Goal: Task Accomplishment & Management: Manage account settings

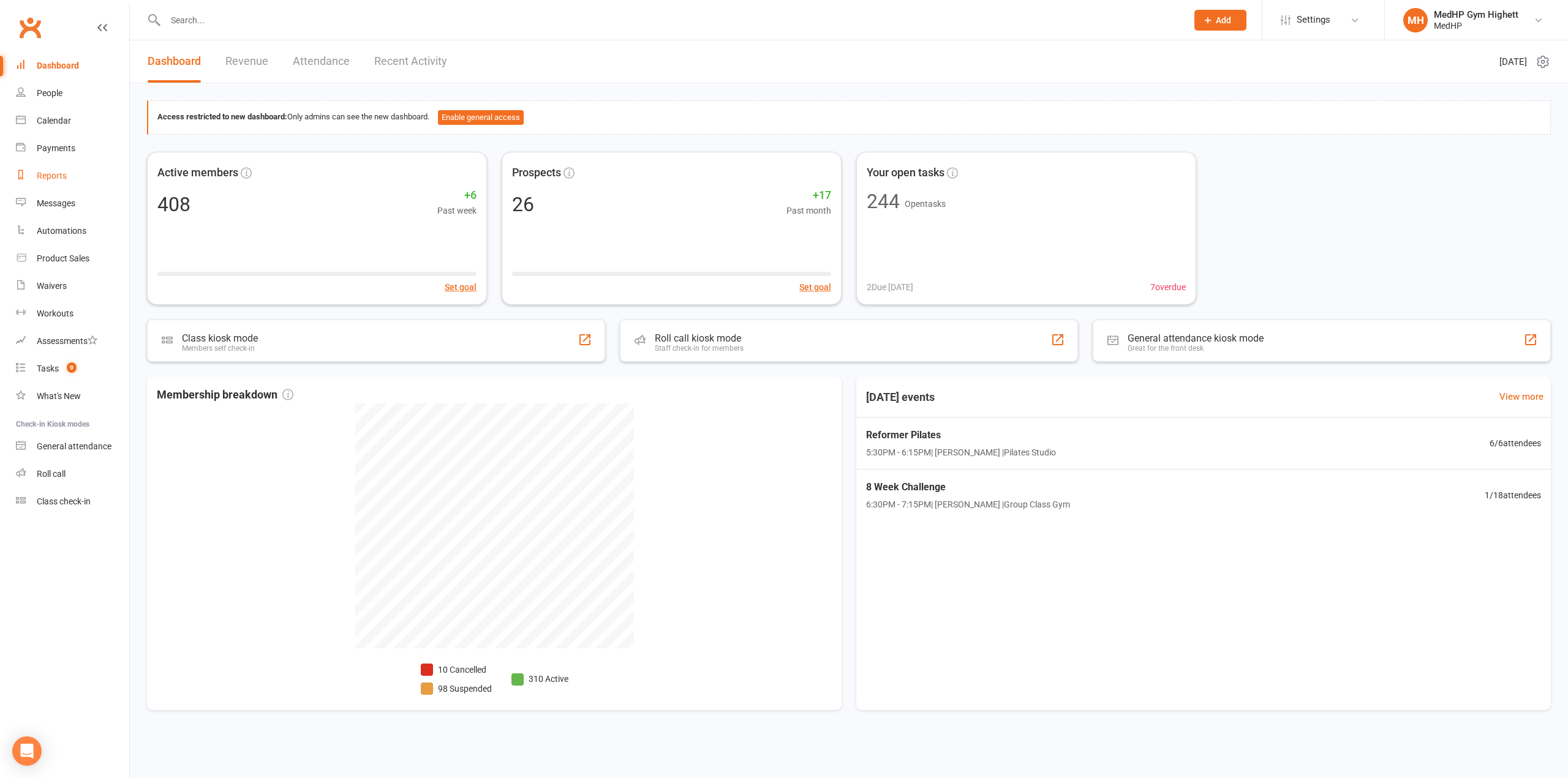
click at [73, 176] on link "Reports" at bounding box center [72, 176] width 113 height 27
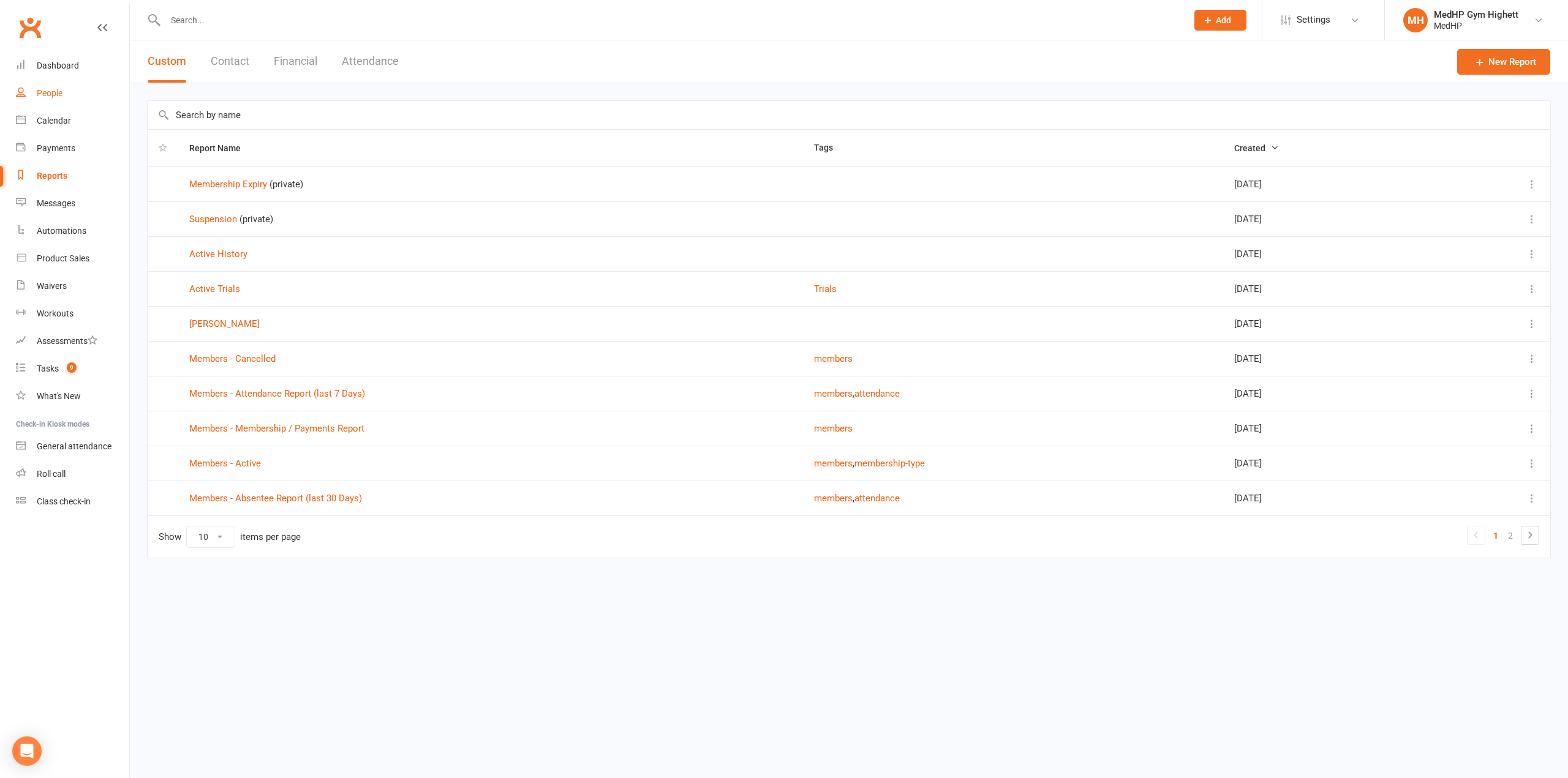
click at [59, 92] on div "People" at bounding box center [50, 93] width 26 height 10
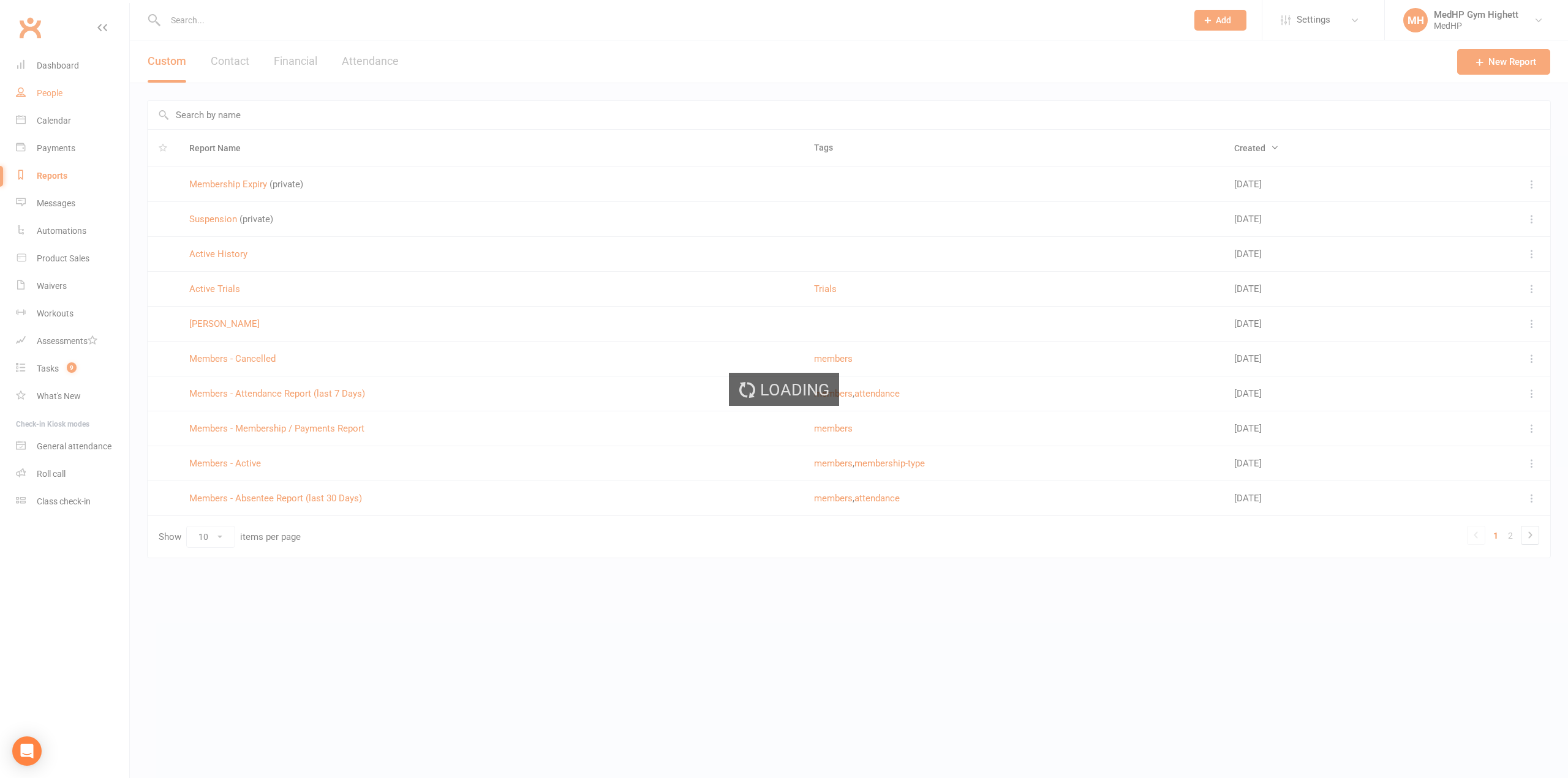
select select "100"
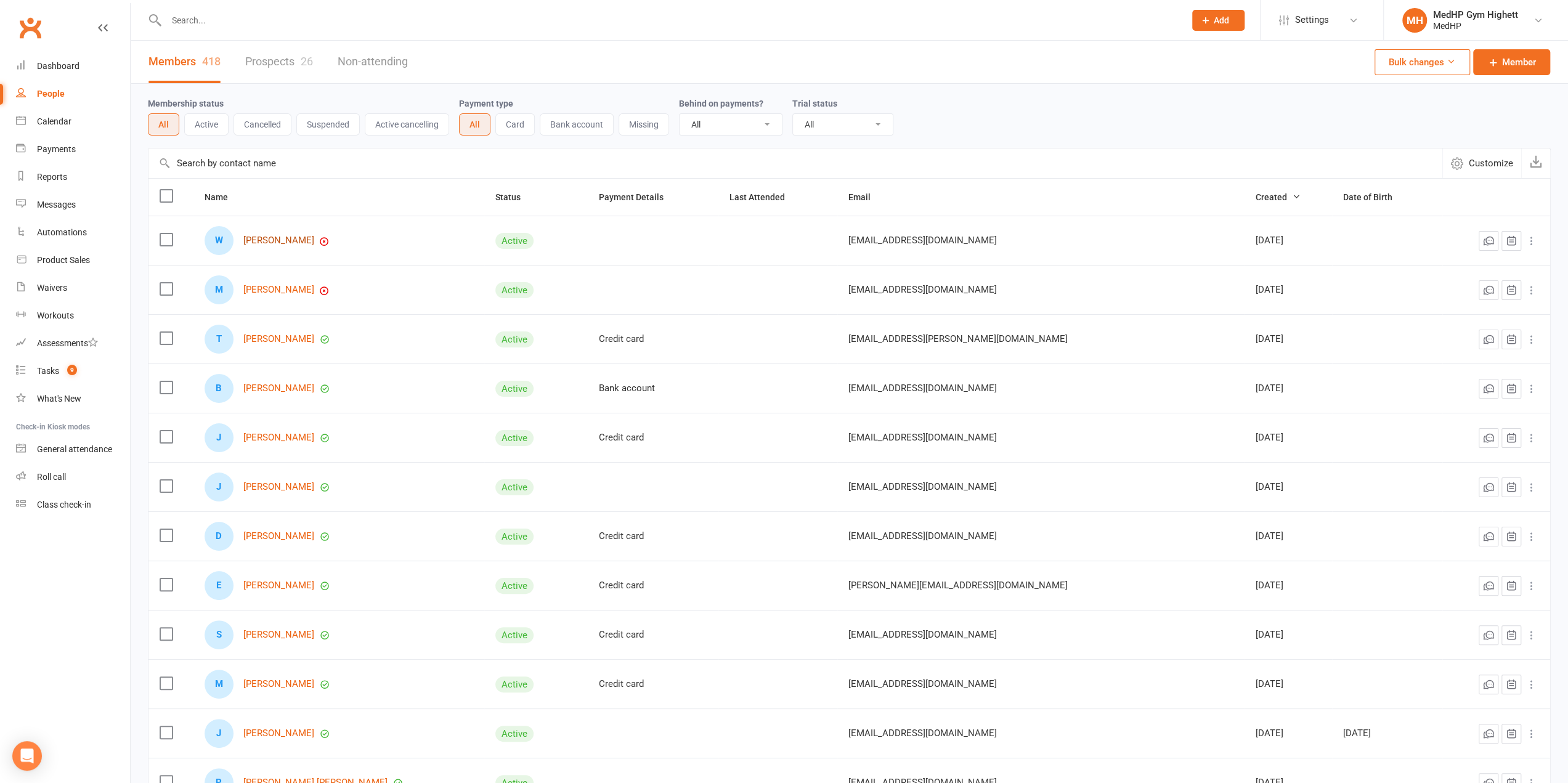
click at [297, 236] on link "[PERSON_NAME]" at bounding box center [278, 241] width 71 height 10
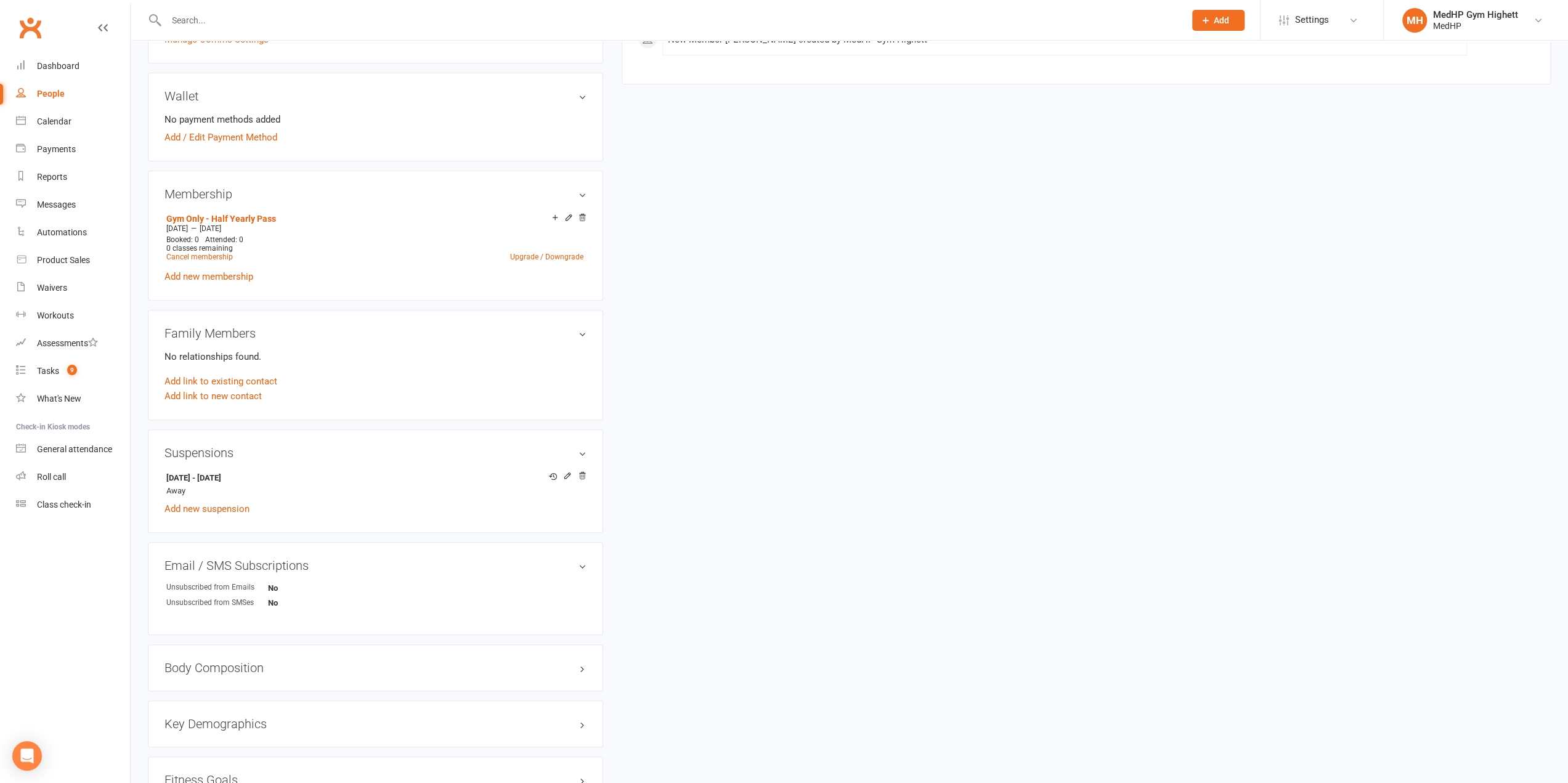
scroll to position [431, 0]
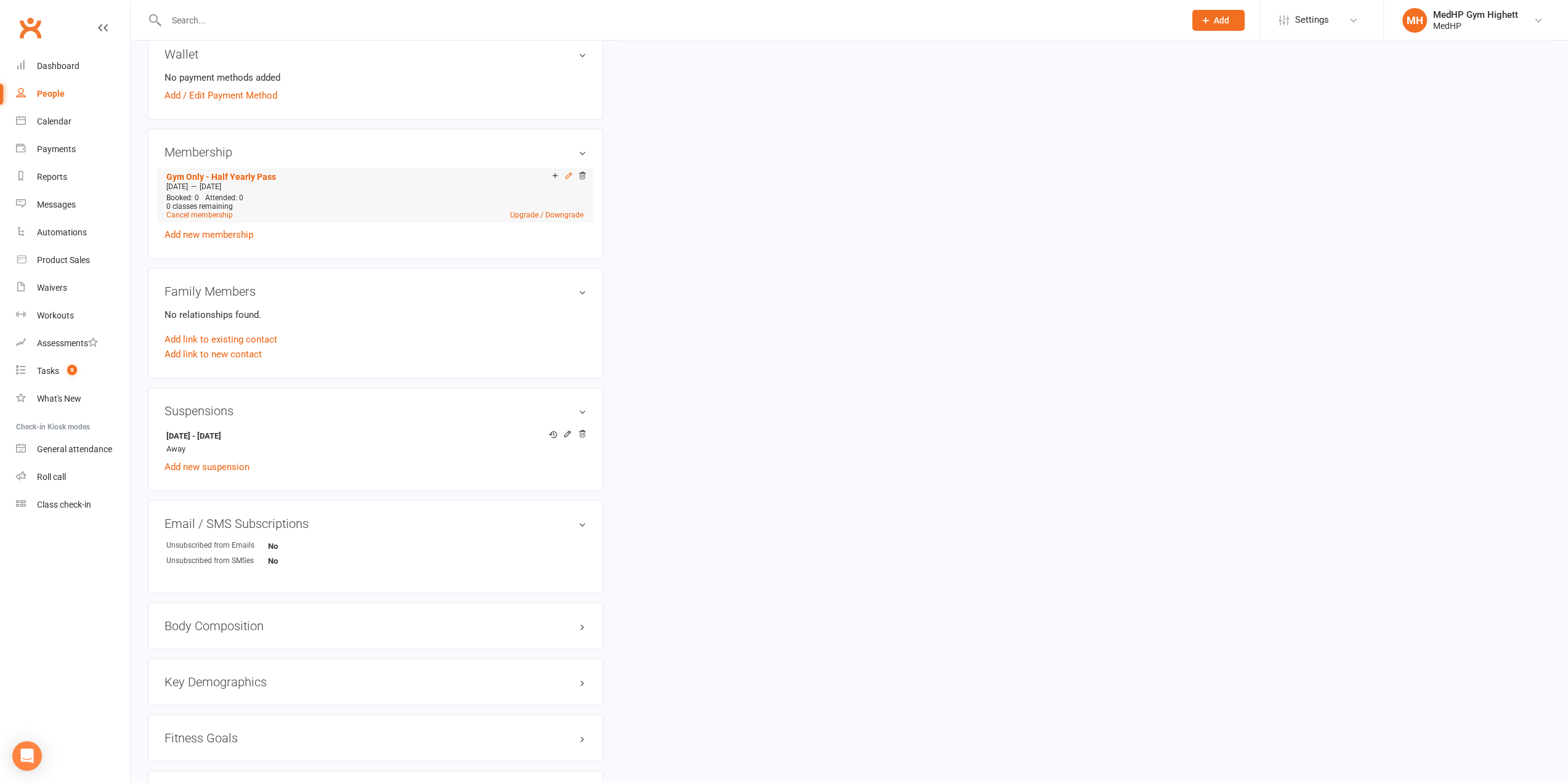
click at [569, 176] on icon at bounding box center [569, 176] width 9 height 9
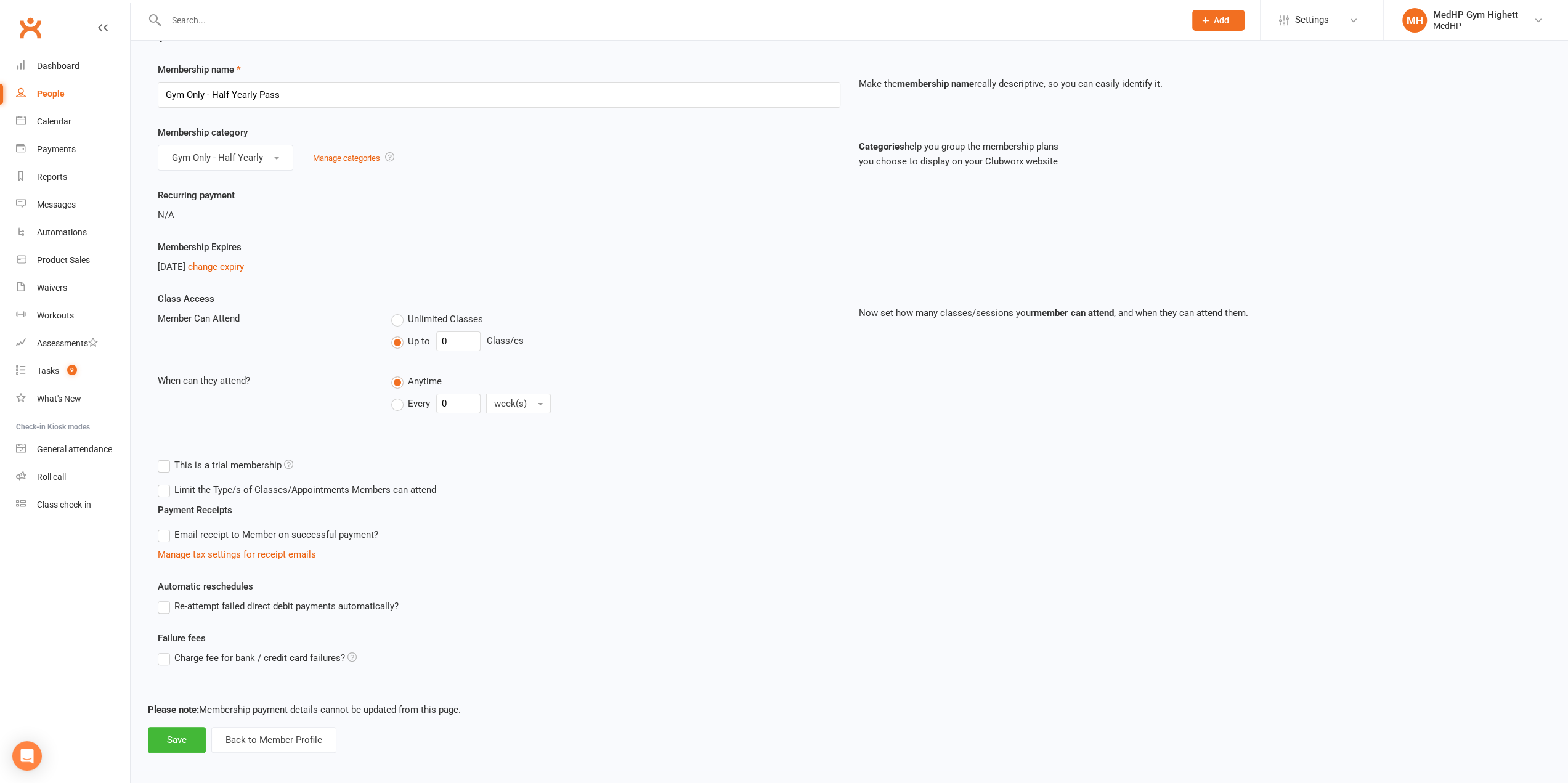
scroll to position [37, 0]
click at [51, 104] on link "People" at bounding box center [72, 93] width 114 height 28
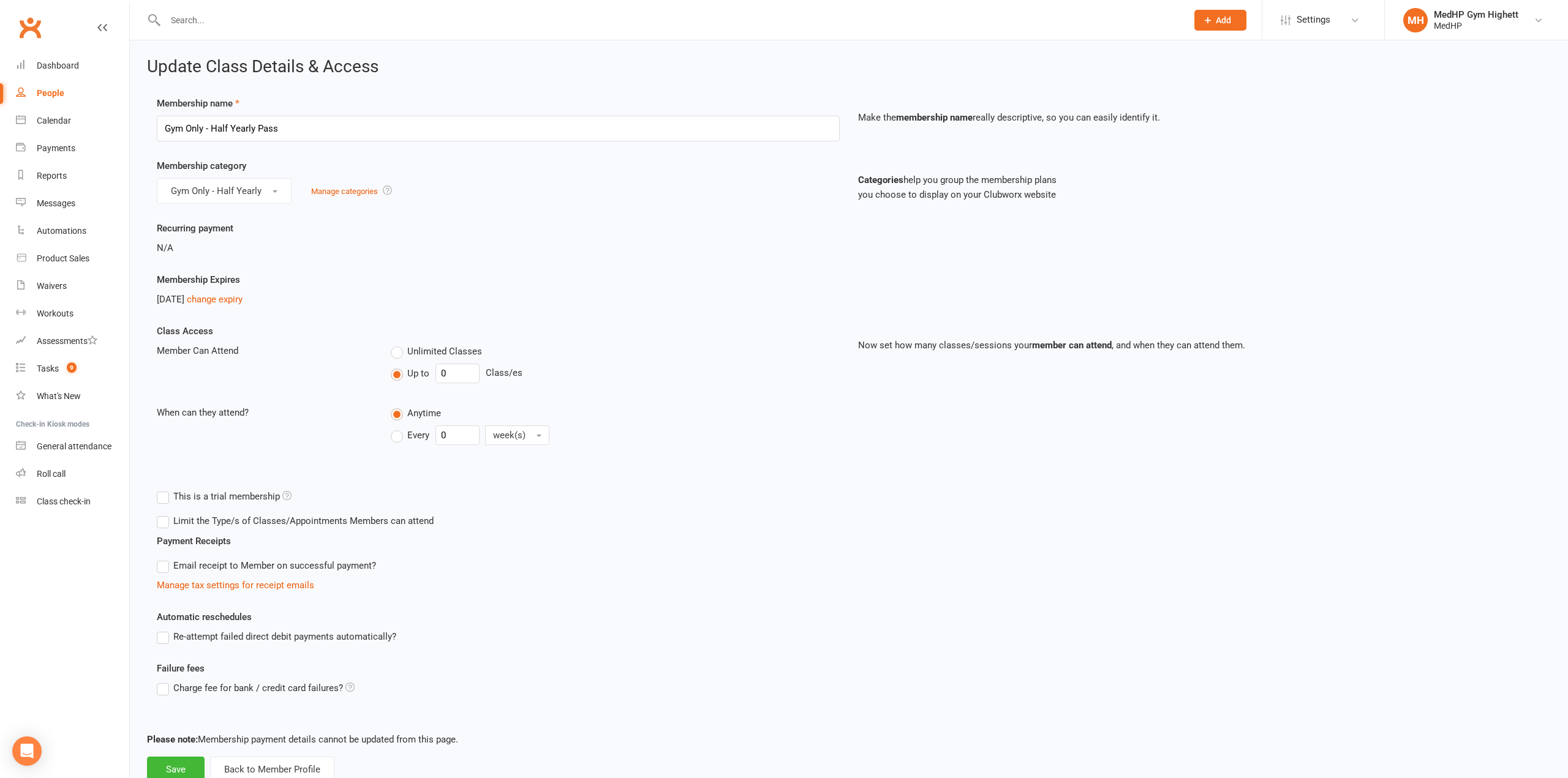
select select "100"
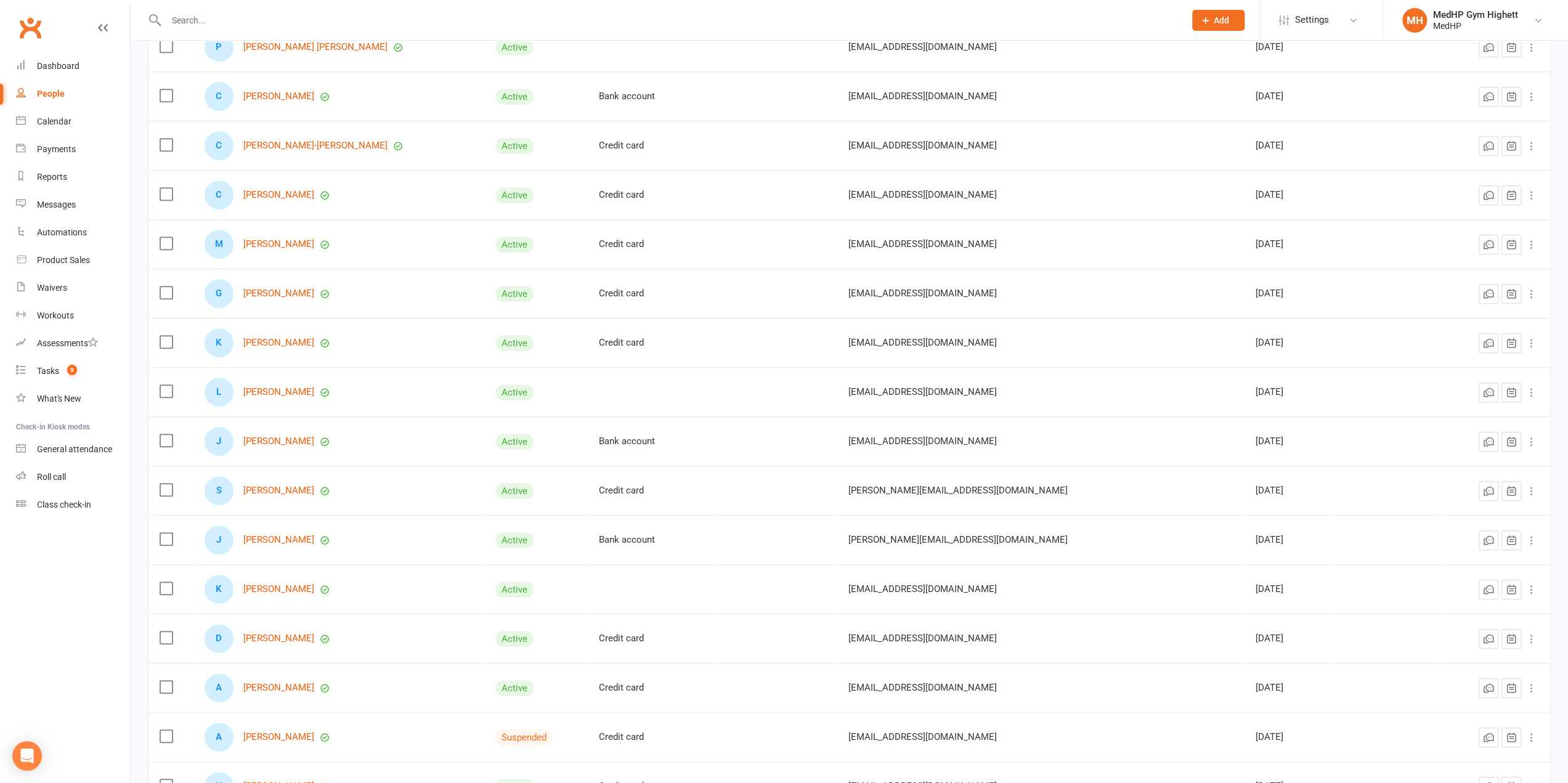
scroll to position [740, 0]
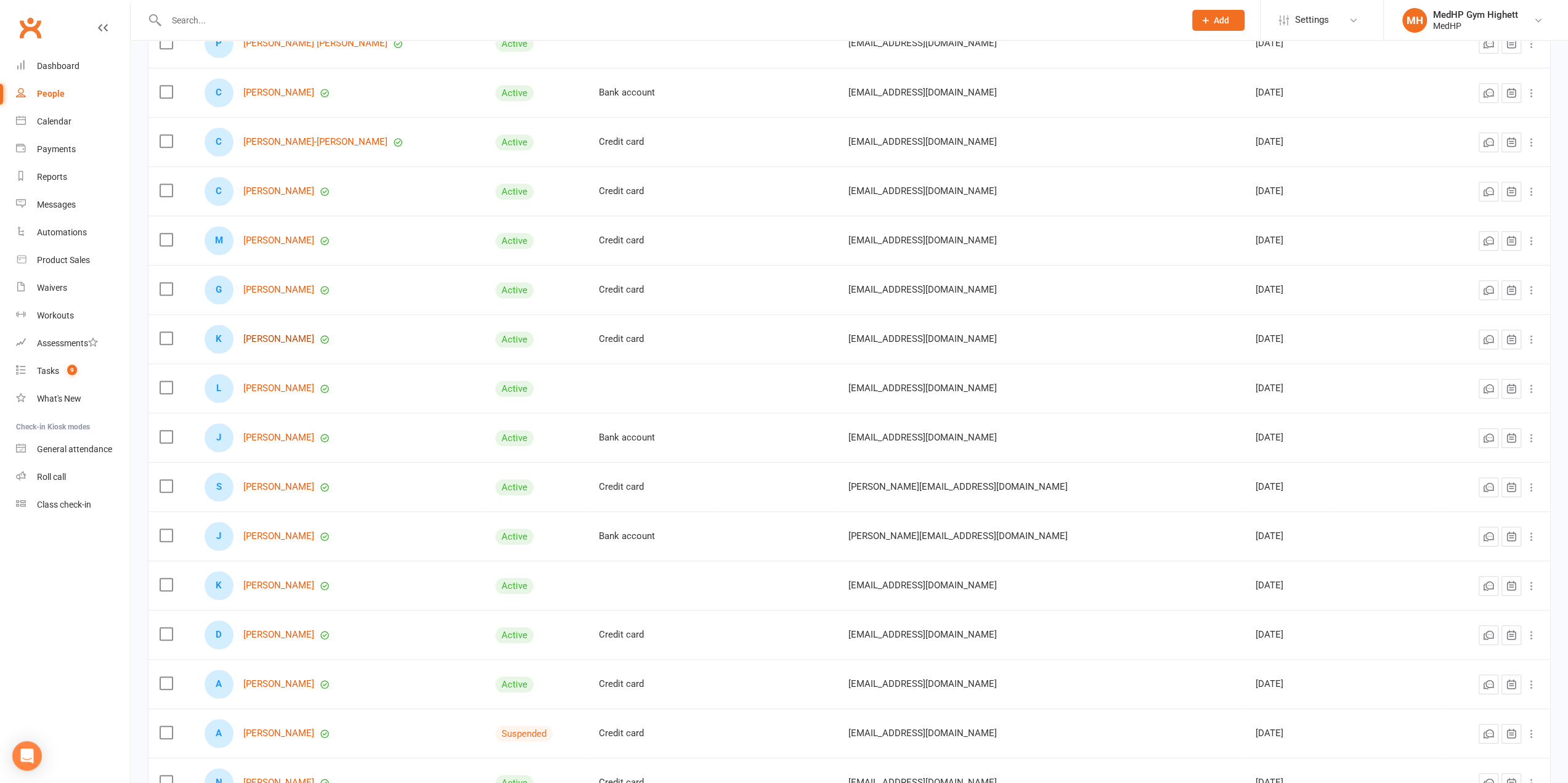
click at [277, 335] on link "[PERSON_NAME]" at bounding box center [278, 339] width 71 height 10
